Goal: Transaction & Acquisition: Purchase product/service

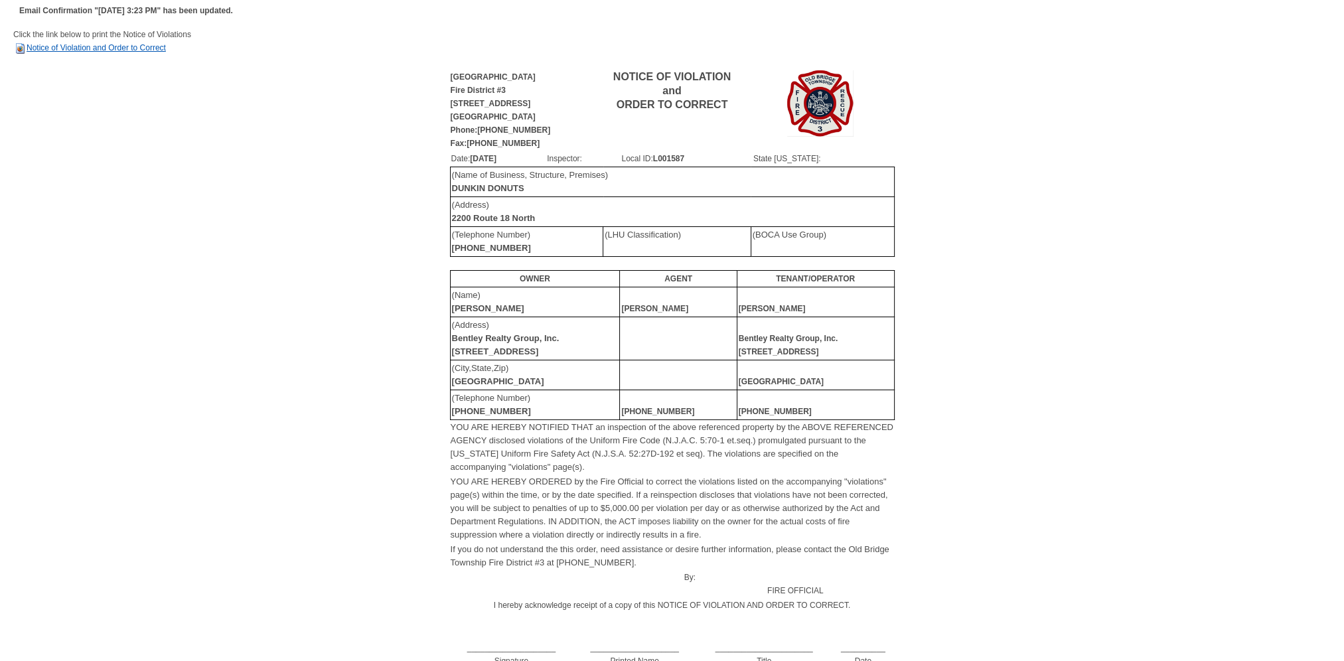
click at [93, 48] on link "Notice of Violation and Order to Correct" at bounding box center [89, 47] width 153 height 9
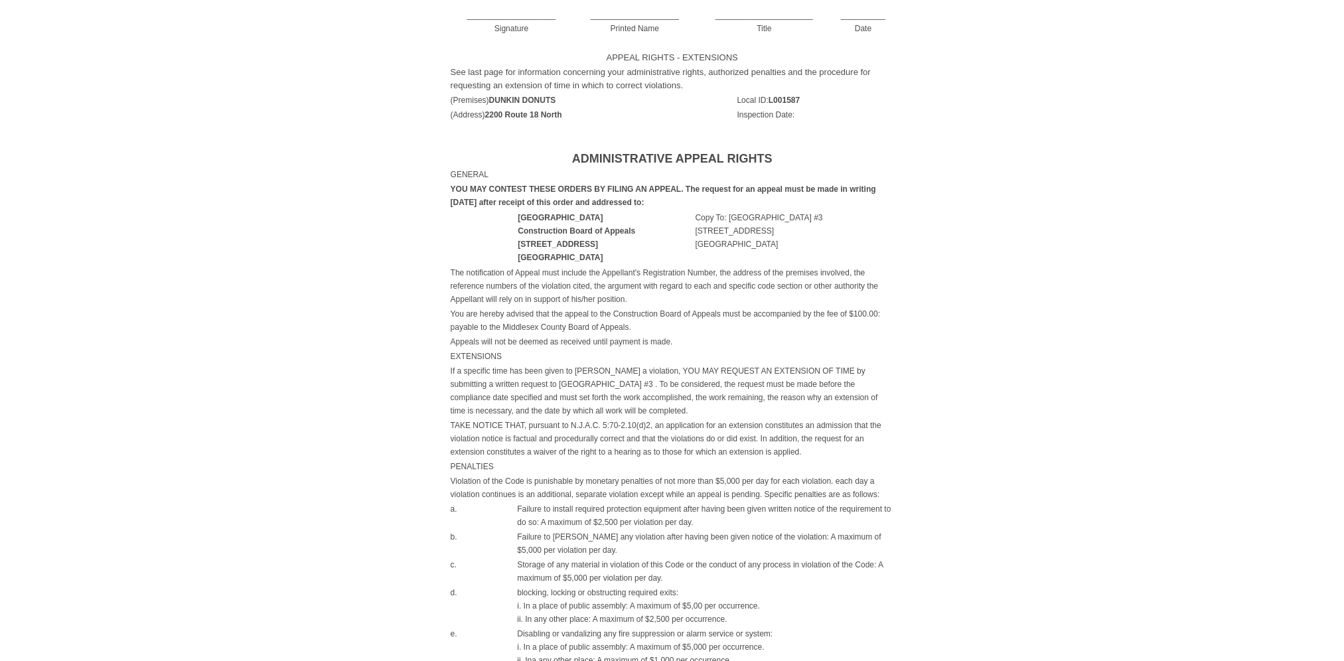
scroll to position [576, 0]
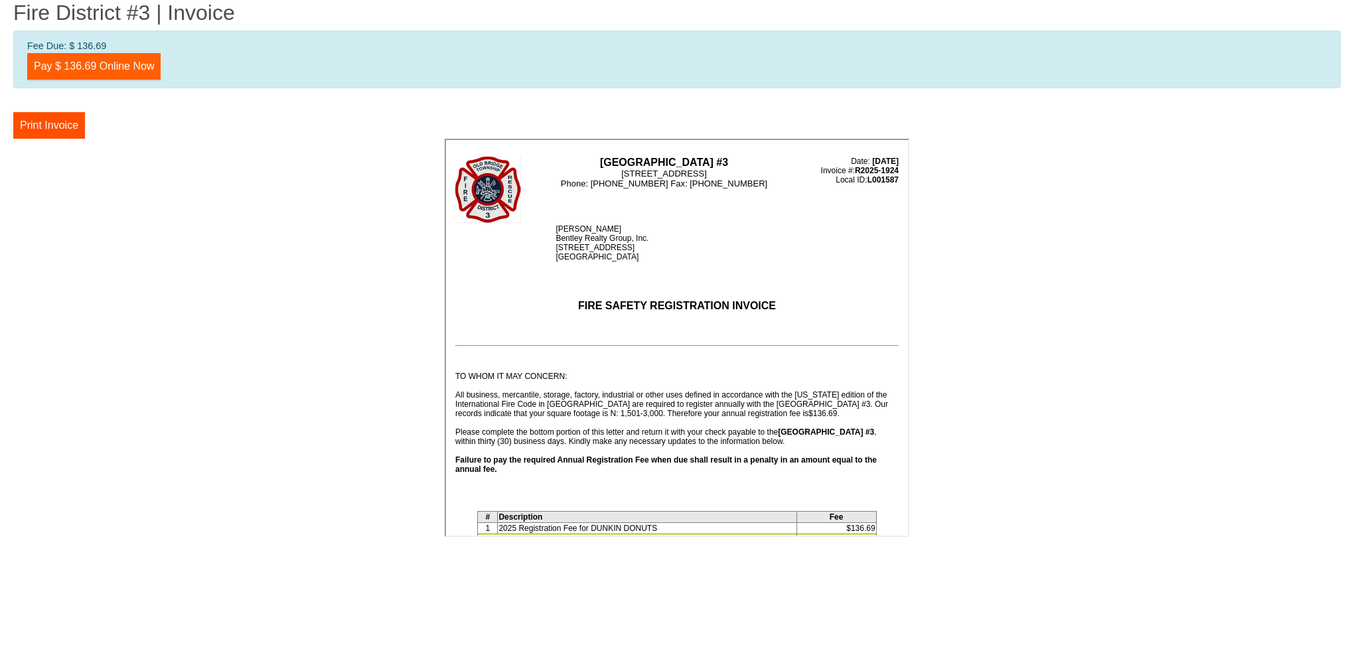
click at [90, 68] on link "Pay $ 136.69 Online Now" at bounding box center [93, 66] width 133 height 27
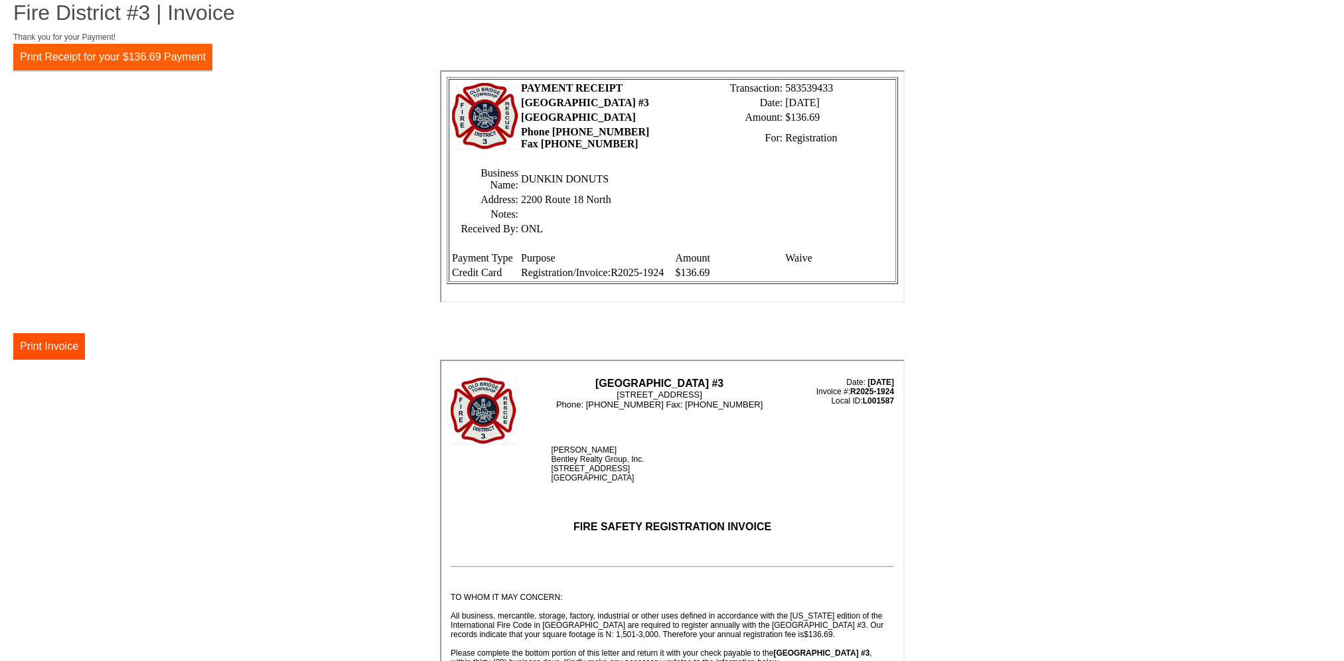
click at [87, 56] on button "Print Receipt for your $136.69 Payment" at bounding box center [112, 57] width 199 height 27
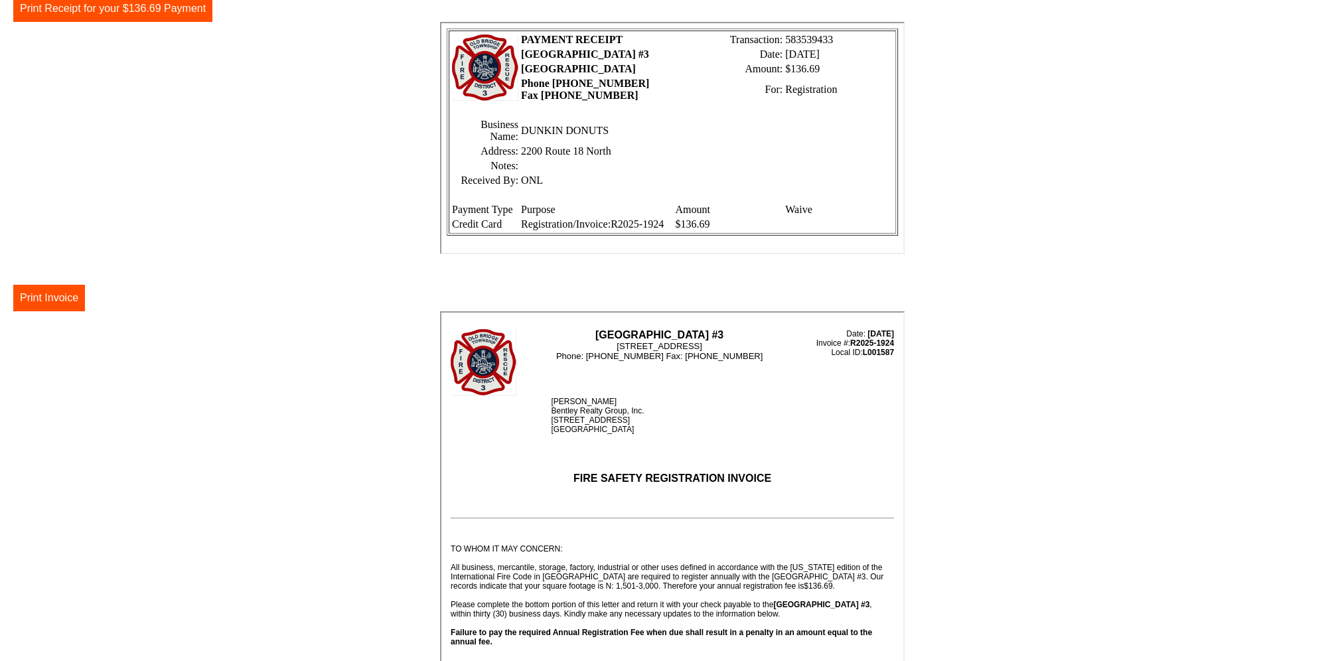
scroll to position [107, 0]
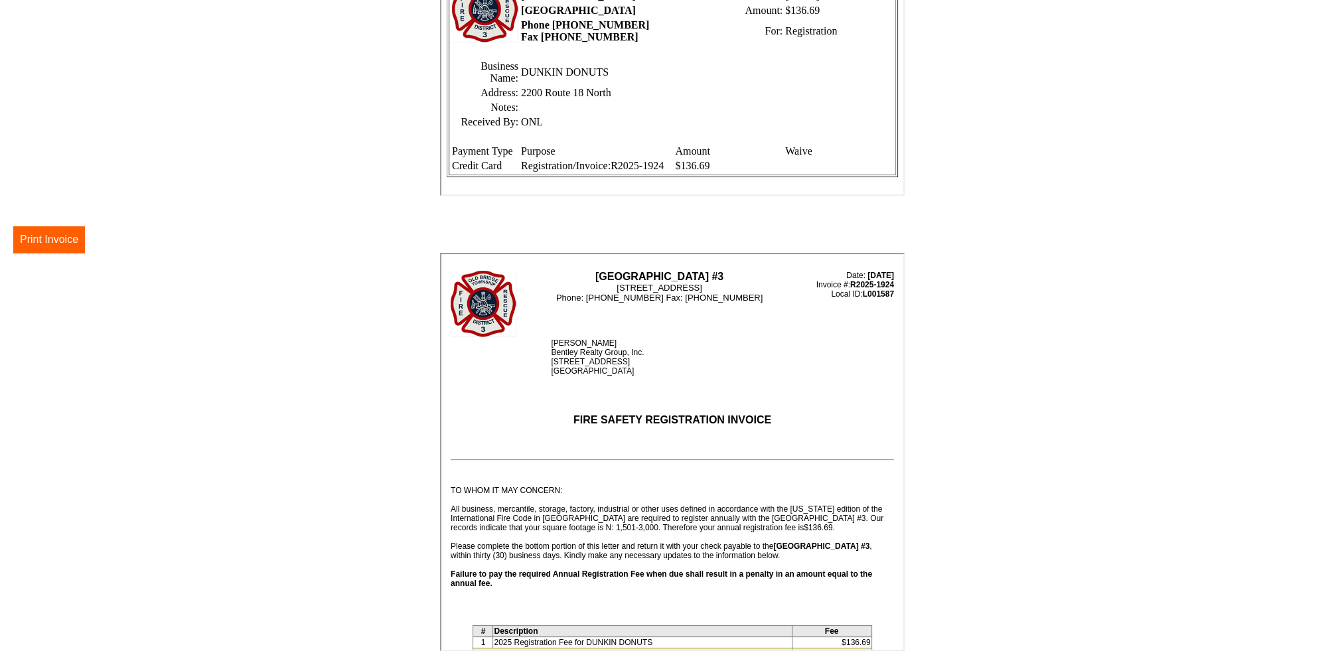
drag, startPoint x: 54, startPoint y: 242, endPoint x: 107, endPoint y: 584, distance: 346.0
click at [54, 242] on button "Print Invoice" at bounding box center [49, 239] width 72 height 27
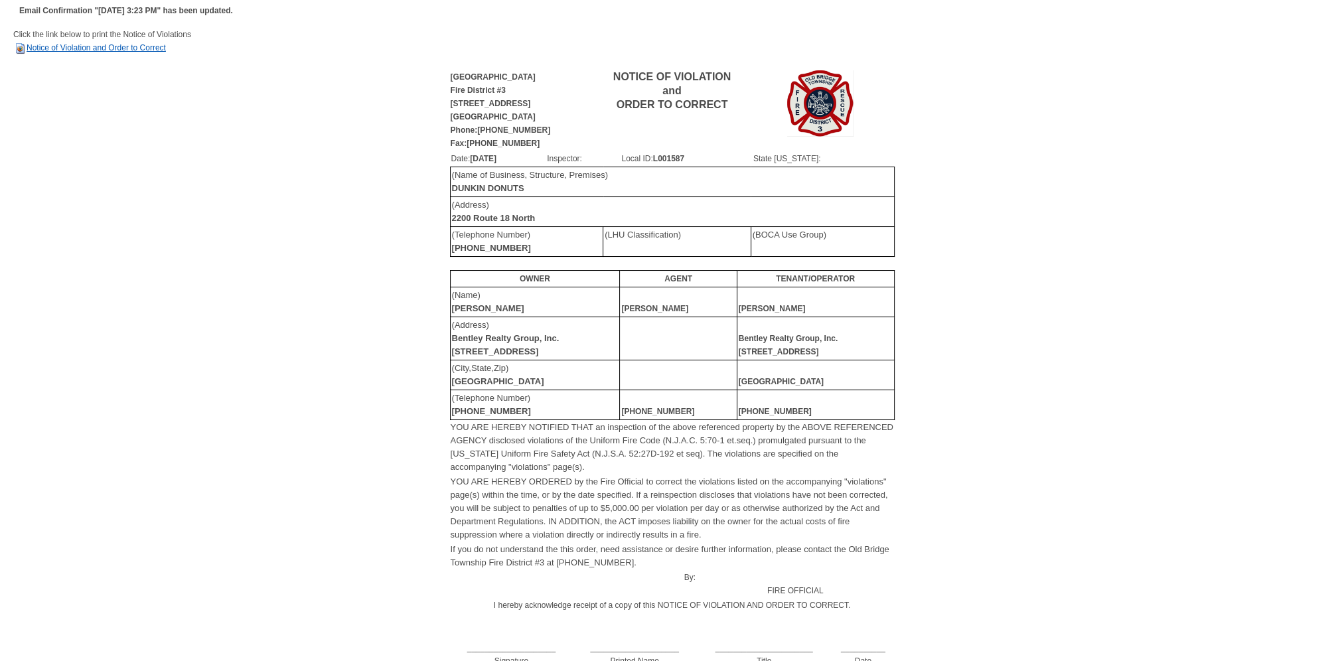
click at [92, 48] on link "Notice of Violation and Order to Correct" at bounding box center [89, 47] width 153 height 9
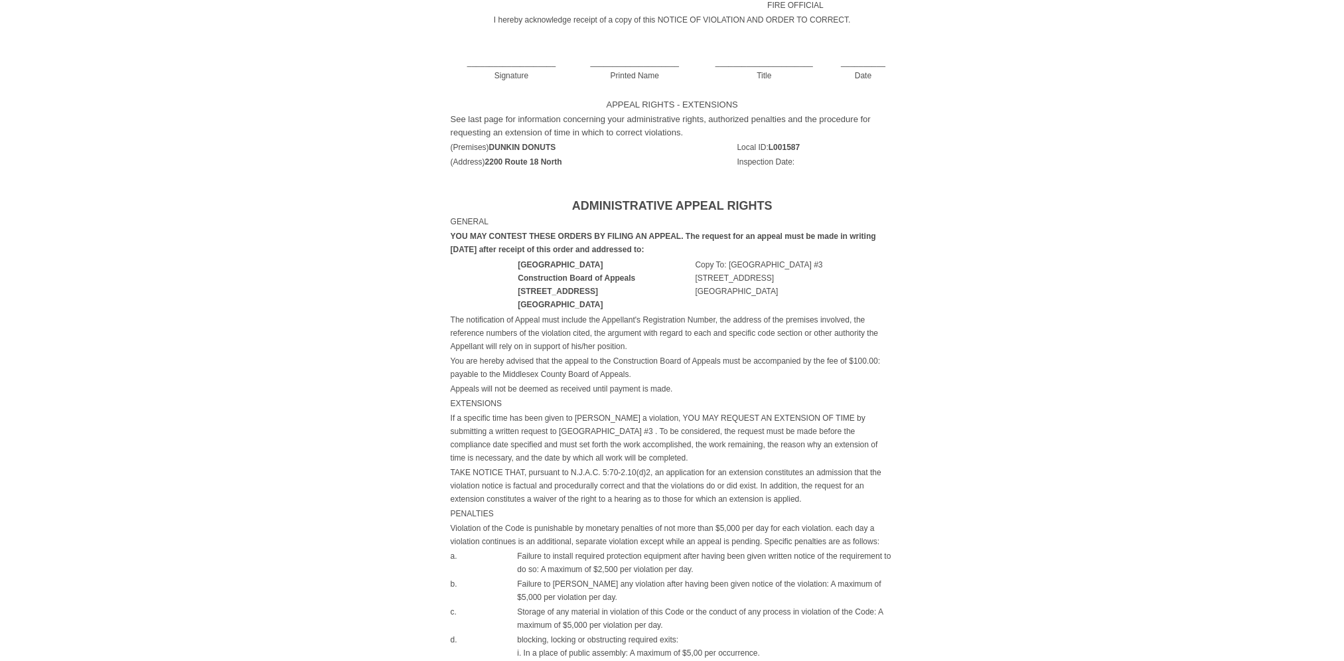
scroll to position [841, 0]
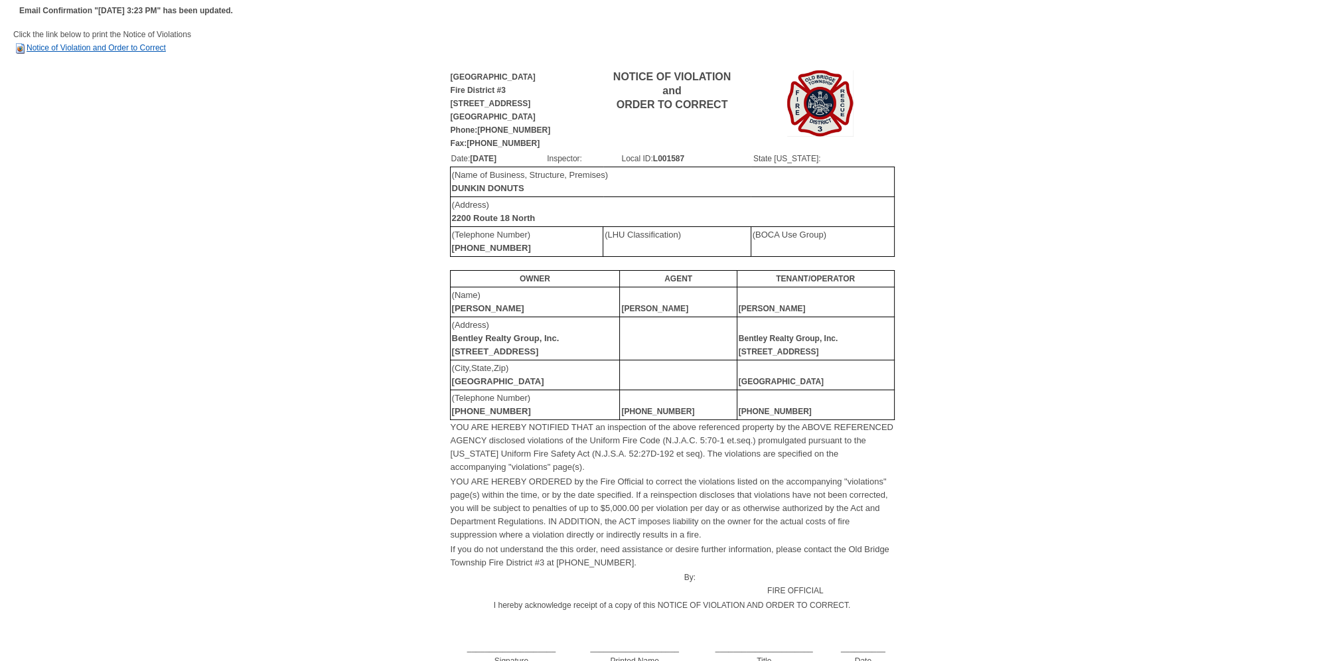
click at [105, 50] on link "Notice of Violation and Order to Correct" at bounding box center [89, 47] width 153 height 9
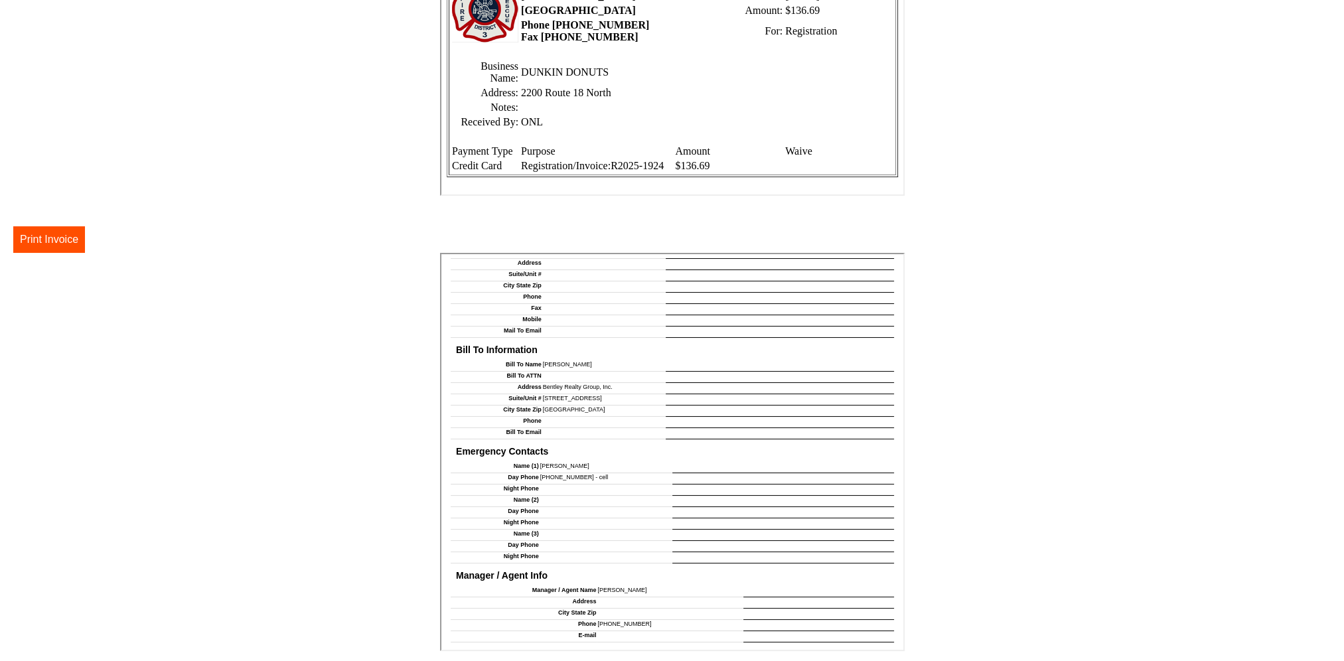
scroll to position [1062, 0]
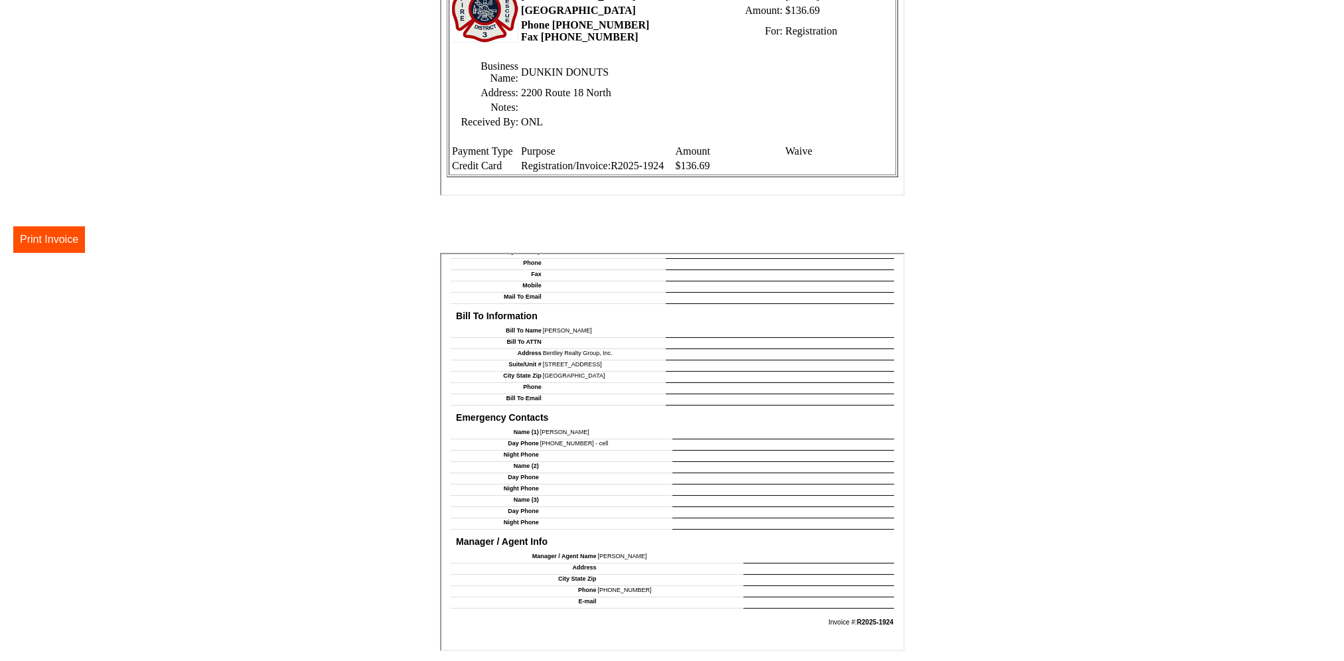
drag, startPoint x: 899, startPoint y: 315, endPoint x: 1344, endPoint y: 840, distance: 688.6
